Goal: Information Seeking & Learning: Learn about a topic

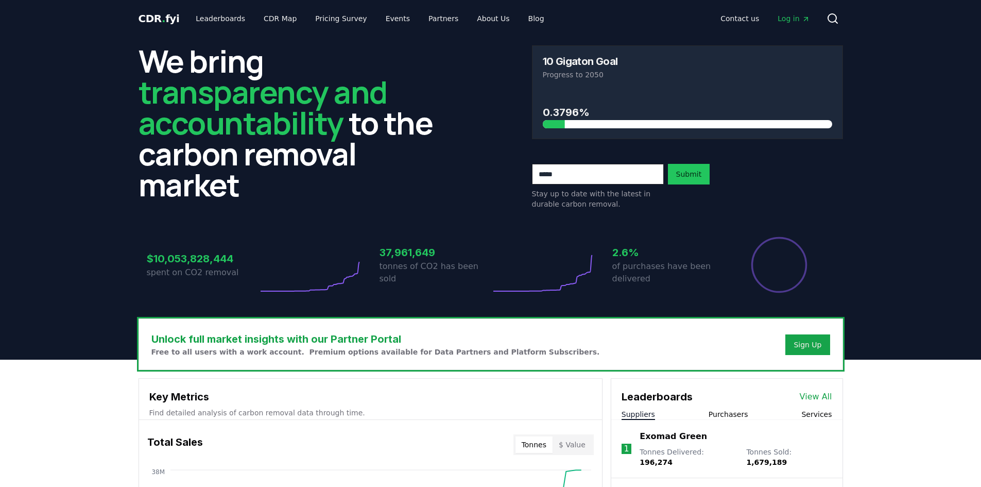
click at [794, 16] on span "Log in" at bounding box center [794, 18] width 32 height 10
click at [211, 13] on link "Leaderboards" at bounding box center [221, 18] width 66 height 19
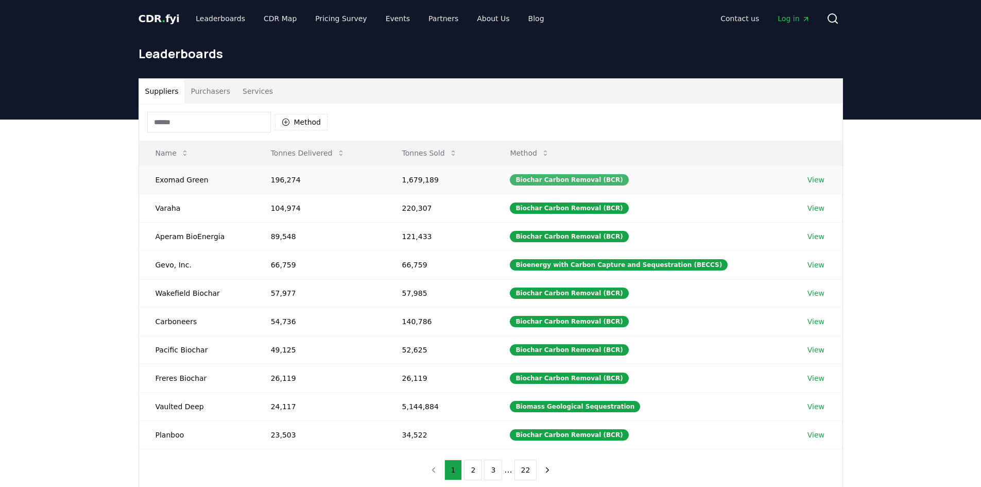
click at [554, 178] on div "Biochar Carbon Removal (BCR)" at bounding box center [569, 179] width 118 height 11
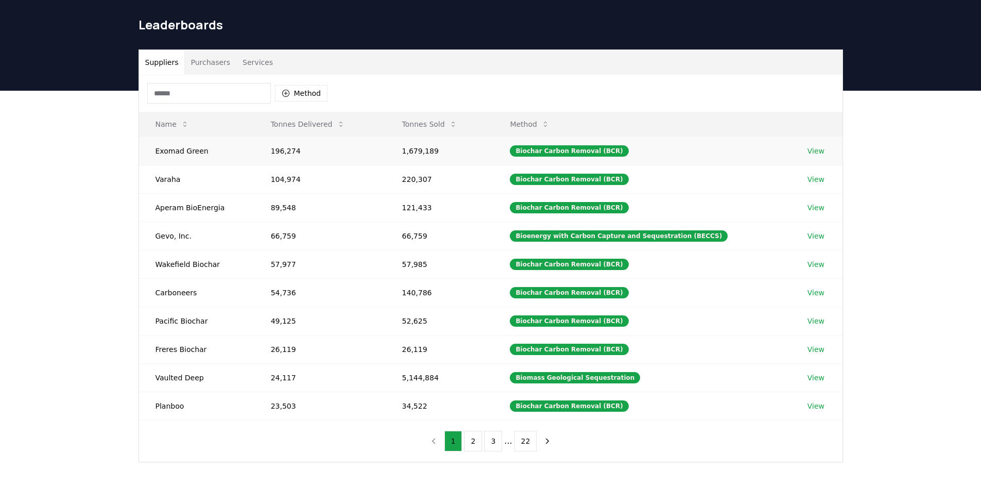
scroll to position [52, 0]
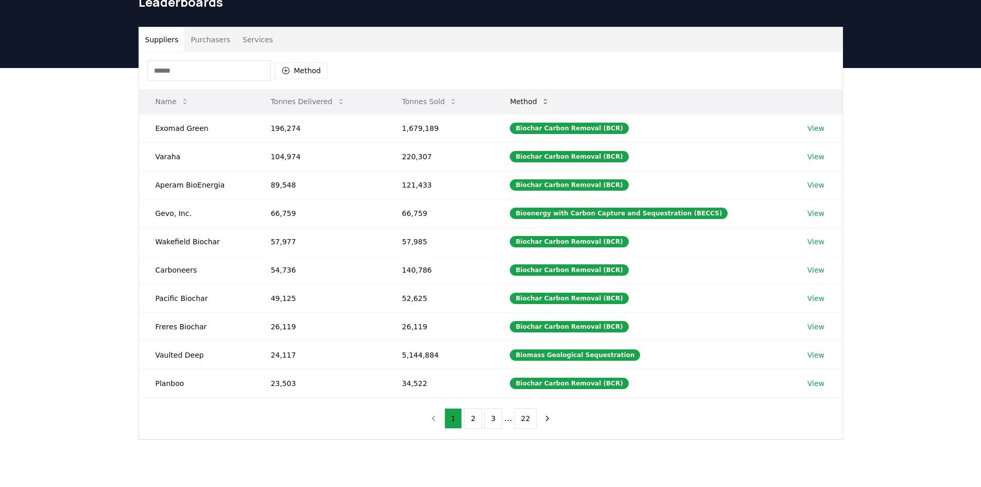
click at [540, 100] on button "Method" at bounding box center [530, 101] width 56 height 21
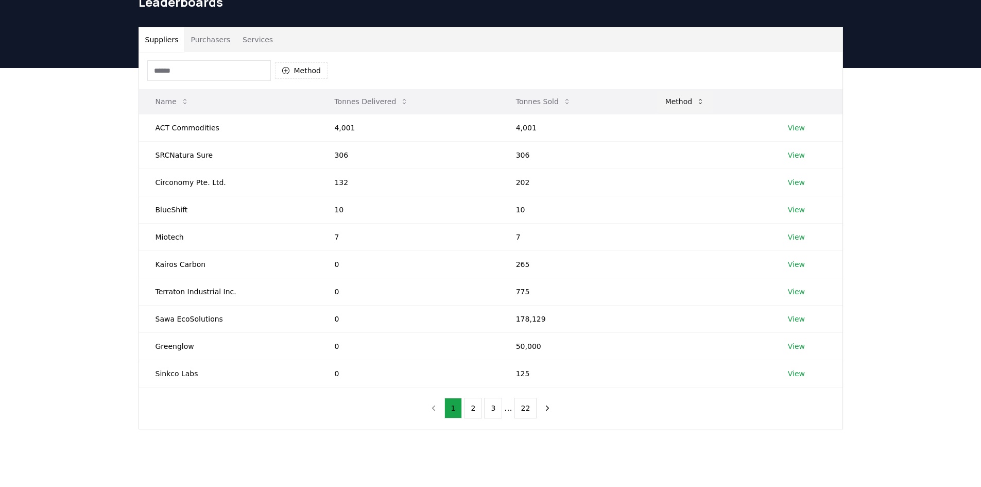
click at [684, 98] on button "Method" at bounding box center [685, 101] width 56 height 21
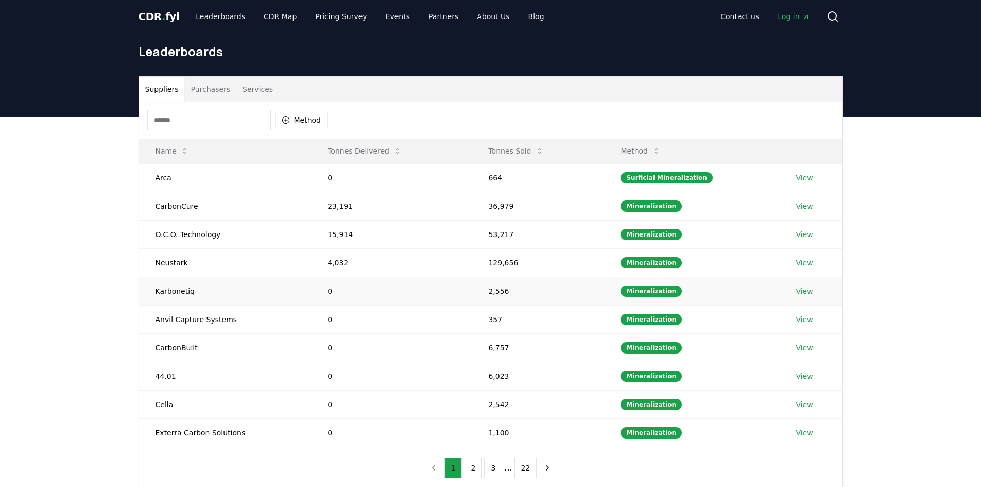
scroll to position [0, 0]
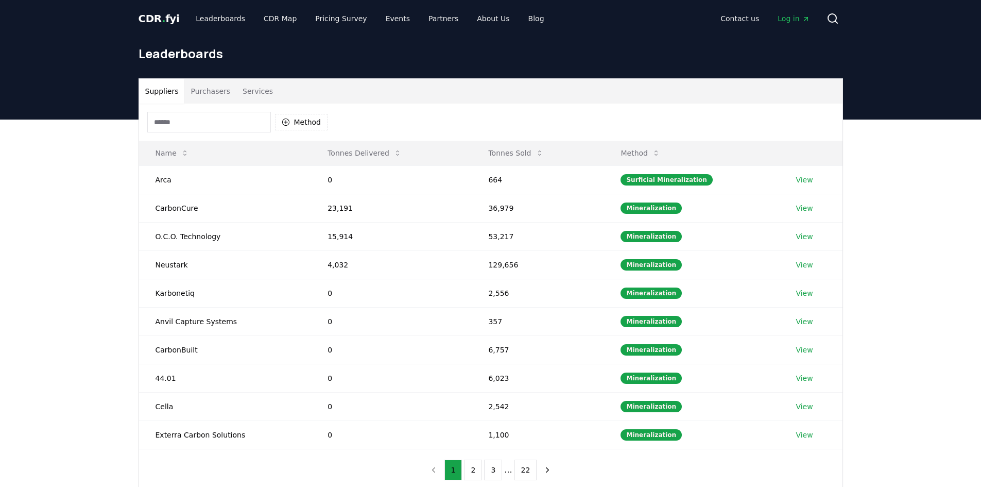
click at [198, 119] on input at bounding box center [209, 122] width 124 height 21
click at [296, 121] on button "Method" at bounding box center [301, 122] width 53 height 16
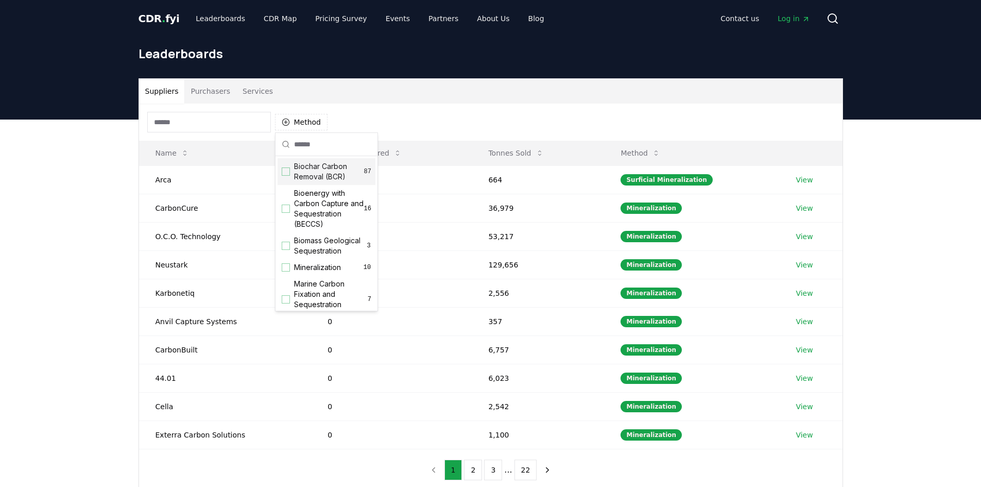
click at [292, 173] on div "Biochar Carbon Removal (BCR) 87" at bounding box center [327, 171] width 98 height 27
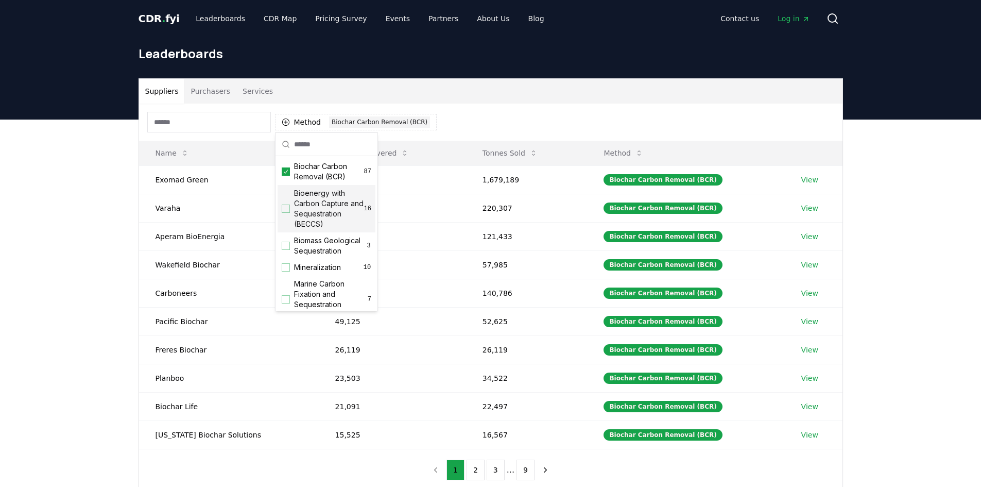
drag, startPoint x: 899, startPoint y: 136, endPoint x: 882, endPoint y: 127, distance: 19.1
click at [899, 135] on div "Suppliers Purchasers Services Method 1 Biochar Carbon Removal (BCR) Name Tonnes…" at bounding box center [490, 326] width 981 height 413
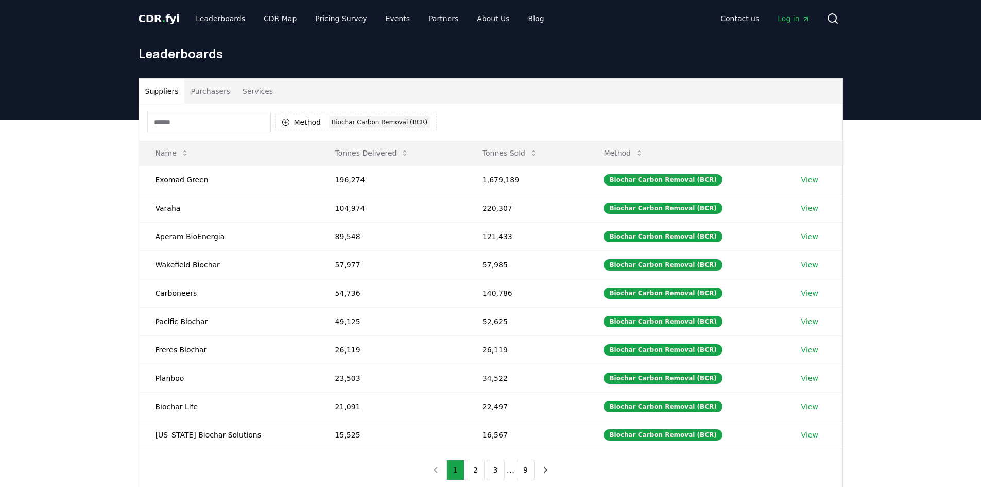
click at [233, 127] on input at bounding box center [209, 122] width 124 height 21
click at [205, 91] on button "Purchasers" at bounding box center [210, 91] width 52 height 25
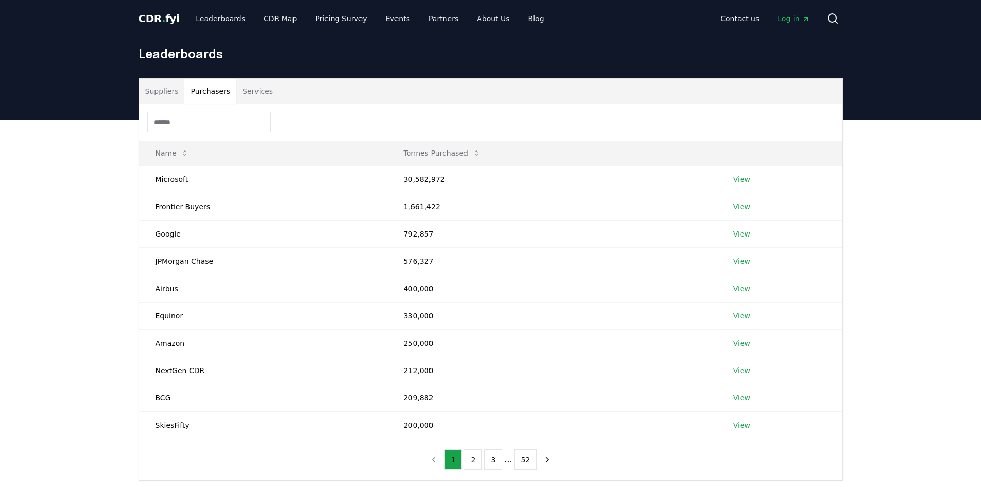
click at [233, 123] on input at bounding box center [209, 122] width 124 height 21
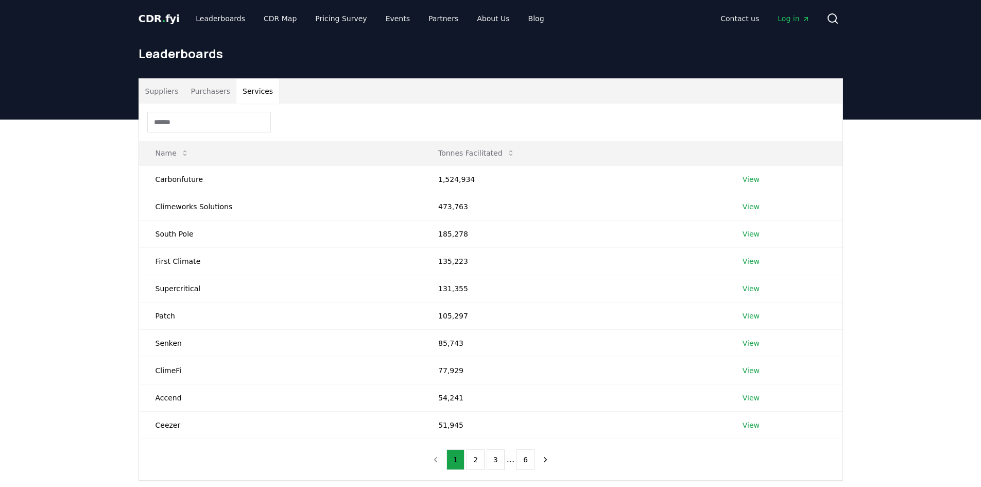
click at [254, 94] on button "Services" at bounding box center [257, 91] width 43 height 25
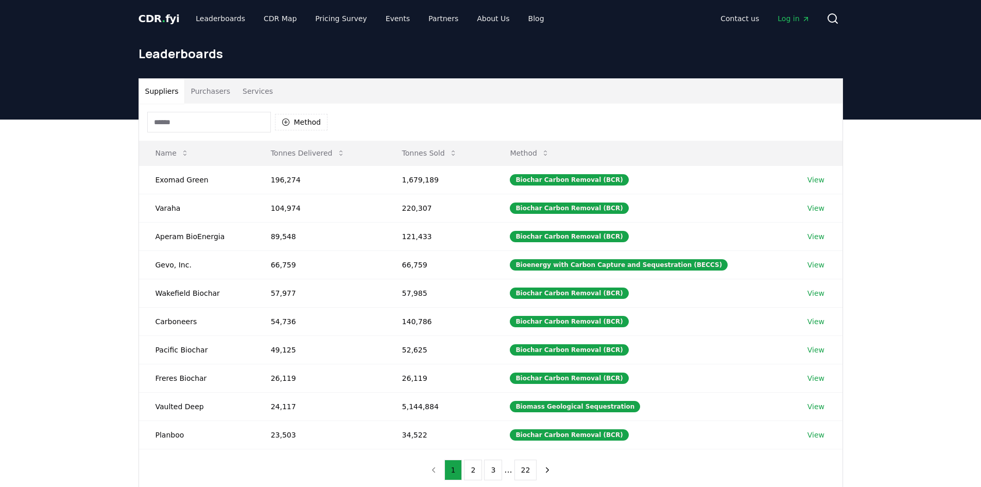
click at [160, 95] on button "Suppliers" at bounding box center [162, 91] width 46 height 25
click at [819, 177] on link "View" at bounding box center [816, 180] width 17 height 10
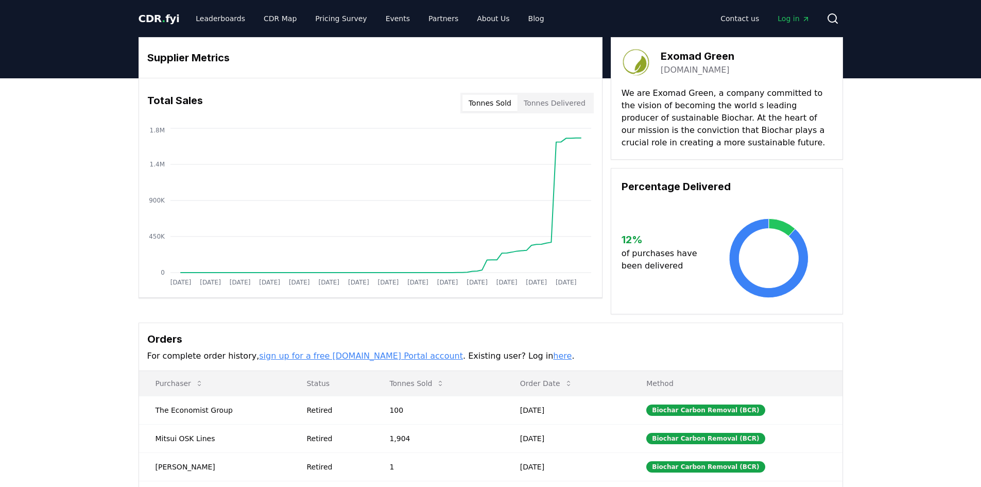
click at [800, 18] on span "Log in" at bounding box center [794, 18] width 32 height 10
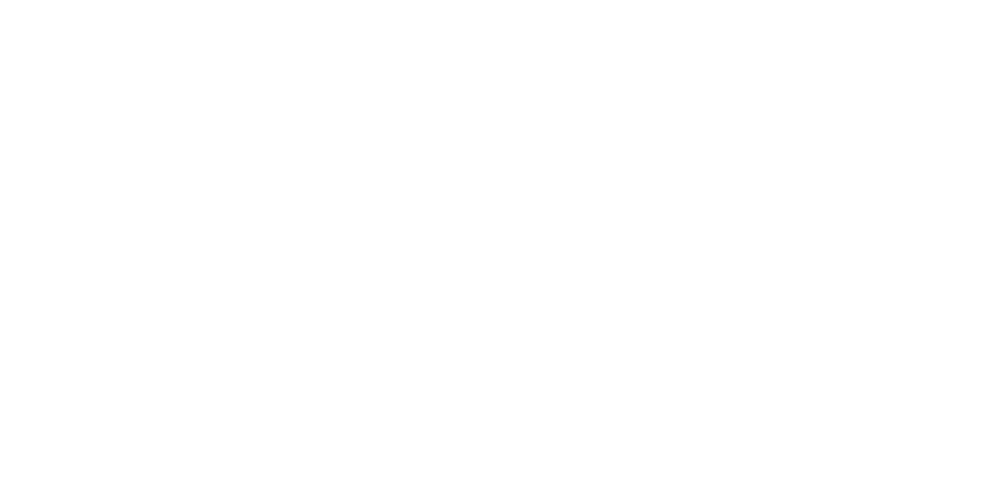
scroll to position [1876, 0]
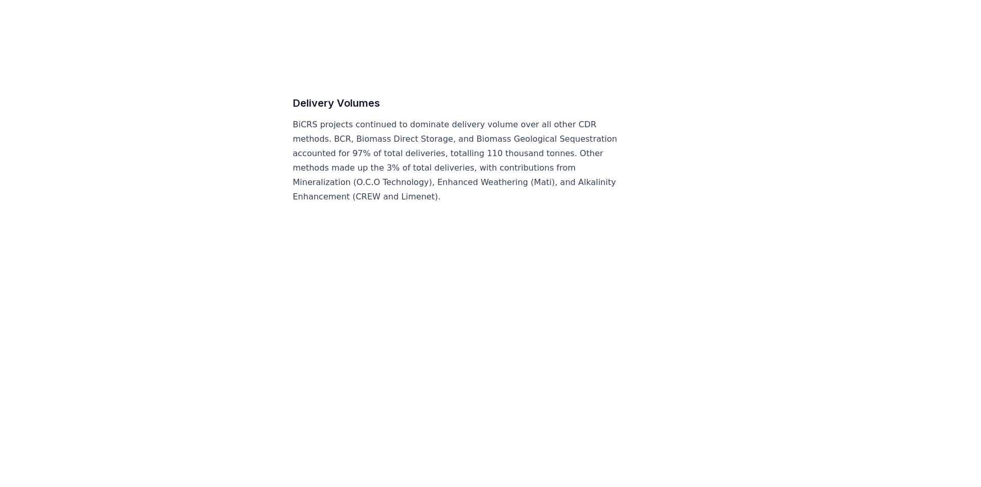
scroll to position [5198, 0]
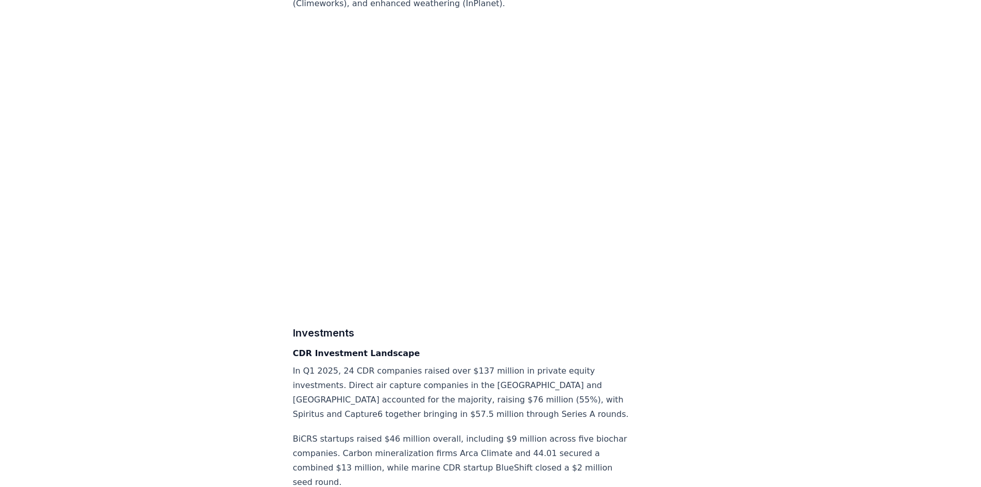
scroll to position [5014, 0]
